Goal: Navigation & Orientation: Find specific page/section

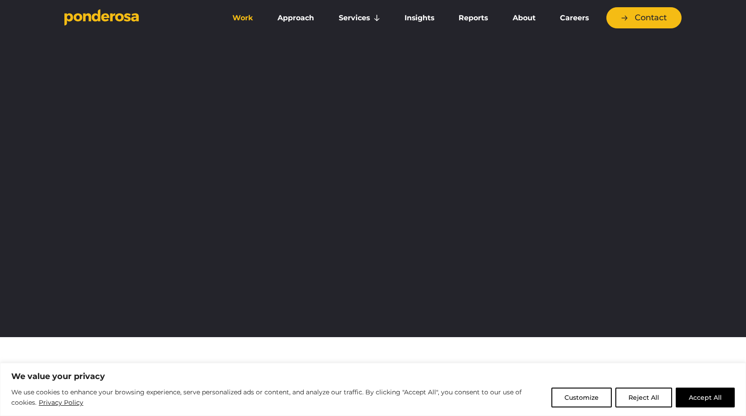
click at [244, 16] on link "Work" at bounding box center [242, 18] width 41 height 19
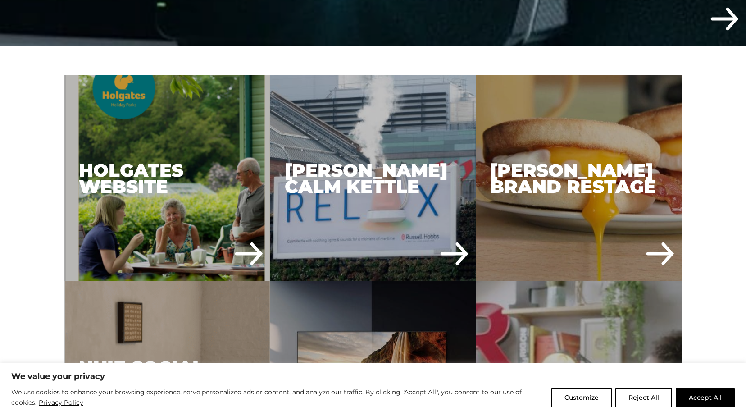
scroll to position [451, 0]
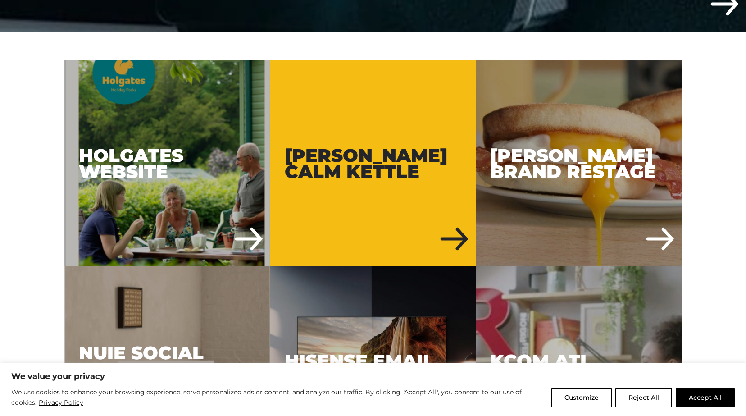
click at [430, 147] on div "[PERSON_NAME] Calm Kettle" at bounding box center [373, 163] width 206 height 206
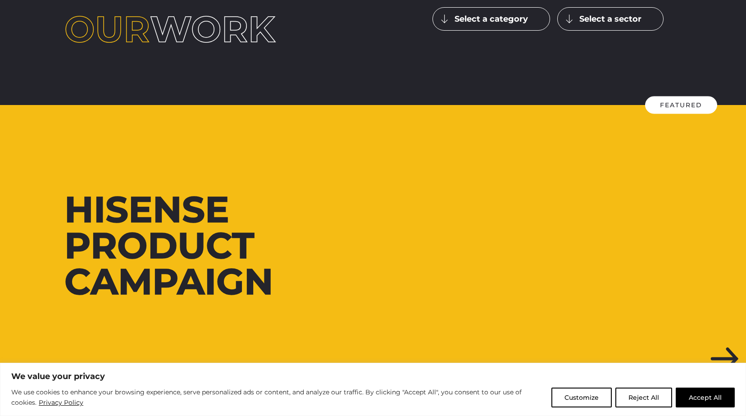
scroll to position [0, 0]
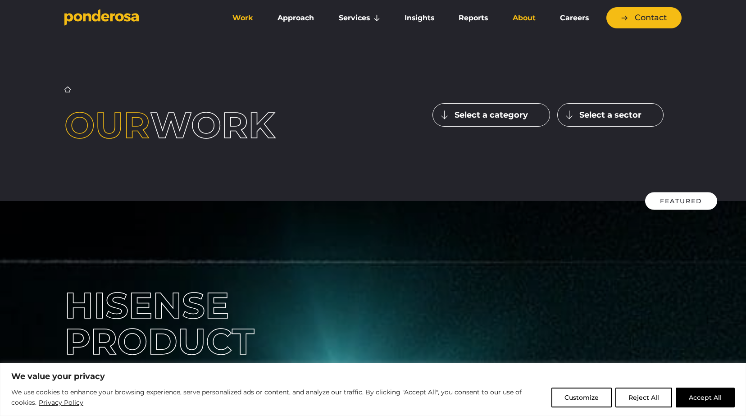
click at [530, 19] on link "About" at bounding box center [524, 18] width 44 height 19
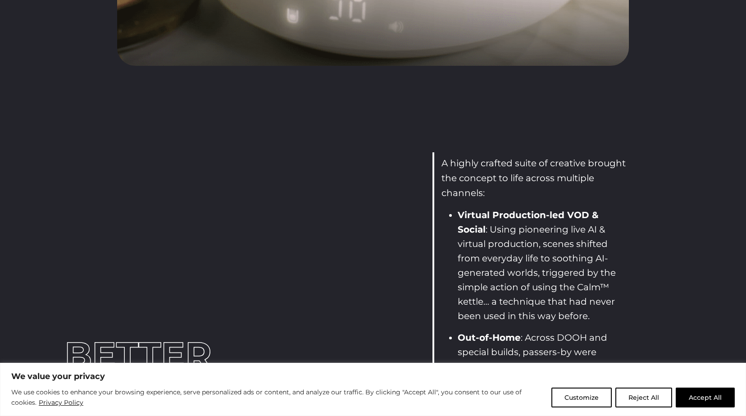
scroll to position [1623, 0]
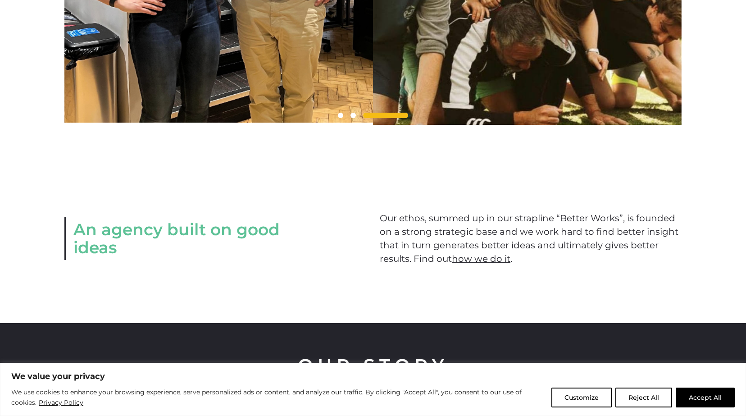
scroll to position [766, 0]
